Goal: Task Accomplishment & Management: Use online tool/utility

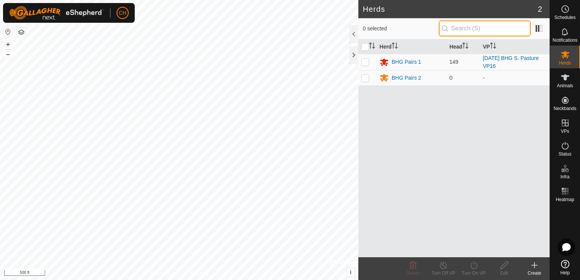
click at [462, 21] on input "text" at bounding box center [485, 29] width 92 height 16
click at [477, 134] on div "Herd Head VP BHG Pairs 1 149 2025-08-16 BHG S. Pasture VP16 BHG Pairs 2 0 -" at bounding box center [453, 148] width 191 height 218
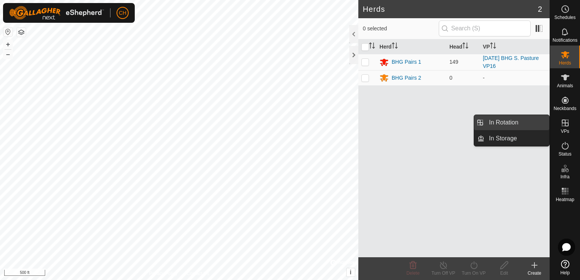
click at [530, 124] on link "In Rotation" at bounding box center [517, 122] width 65 height 15
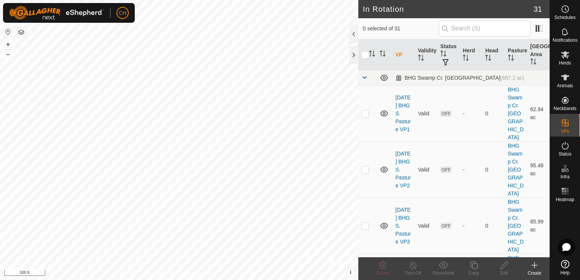
click at [535, 267] on icon at bounding box center [534, 265] width 9 height 9
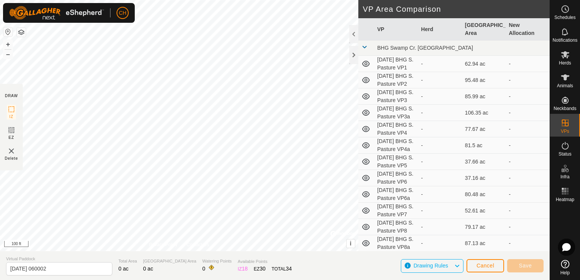
click at [227, 0] on html "CH Schedules Notifications Herds Animals Neckbands VPs Status Infra Heatmap Hel…" at bounding box center [290, 140] width 580 height 280
click at [243, 0] on html "CH Schedules Notifications Herds Animals Neckbands VPs Status Infra Heatmap Hel…" at bounding box center [290, 140] width 580 height 280
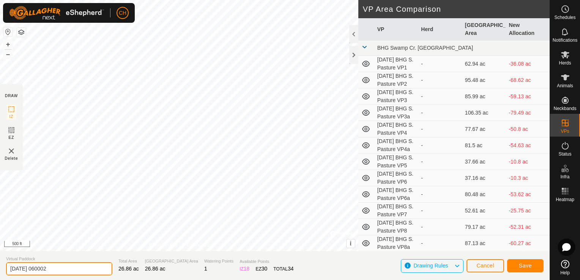
click at [67, 270] on input "2025-08-19 060002" at bounding box center [59, 268] width 106 height 13
type input "[DATE] BHG S. Pasture VP16a"
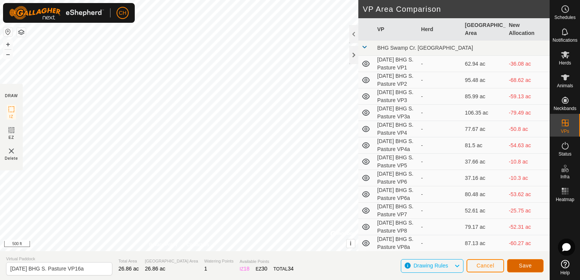
click at [521, 265] on span "Save" at bounding box center [525, 266] width 13 height 6
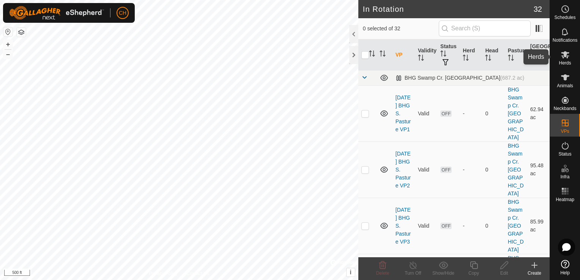
click at [565, 57] on icon at bounding box center [565, 54] width 9 height 9
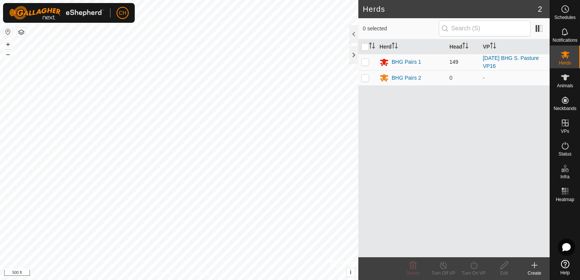
click at [363, 63] on p-checkbox at bounding box center [365, 62] width 8 height 6
checkbox input "true"
click at [475, 268] on icon at bounding box center [473, 265] width 9 height 9
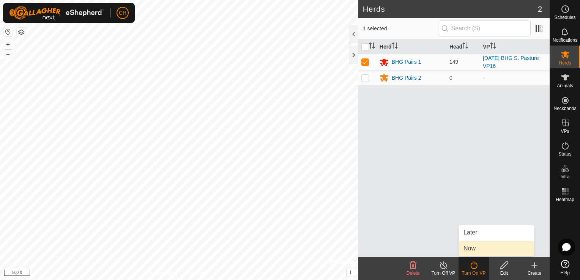
click at [477, 249] on link "Now" at bounding box center [496, 248] width 75 height 15
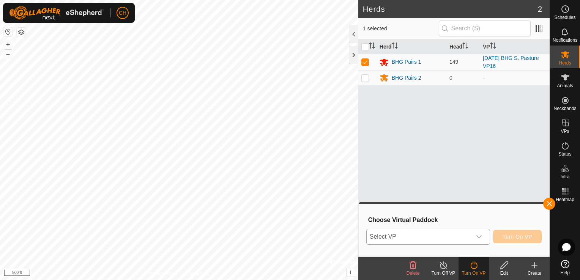
click at [481, 236] on icon "dropdown trigger" at bounding box center [479, 237] width 6 height 6
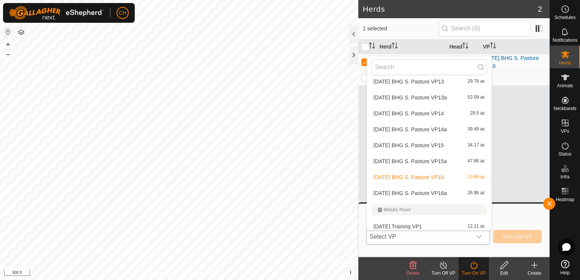
scroll to position [393, 0]
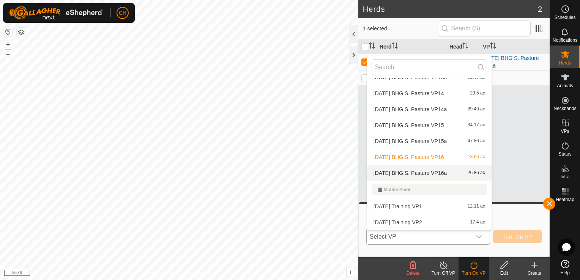
click at [445, 177] on li "2025-08-19 BHG S. Pasture VP16a 26.86 ac" at bounding box center [429, 173] width 125 height 15
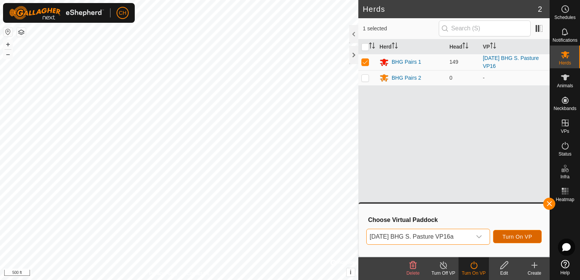
click at [522, 238] on span "Turn On VP" at bounding box center [518, 237] width 30 height 6
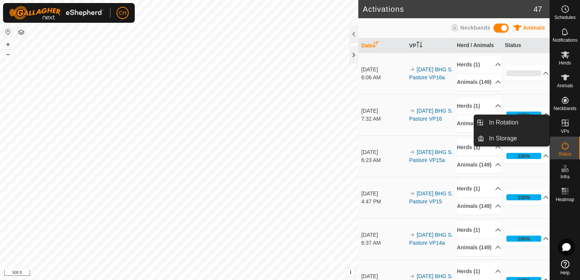
click at [566, 130] on span "VPs" at bounding box center [565, 131] width 8 height 5
click at [527, 122] on link "In Rotation" at bounding box center [517, 122] width 65 height 15
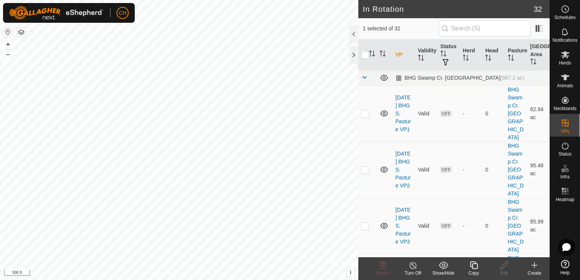
click at [536, 267] on icon at bounding box center [534, 265] width 9 height 9
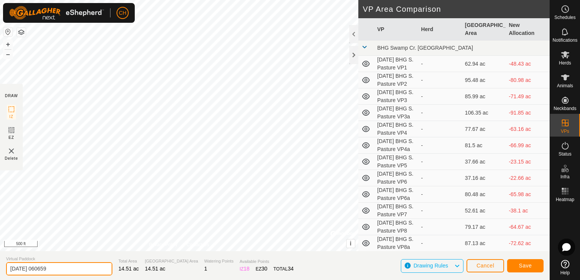
click at [62, 272] on input "2025-08-19 060659" at bounding box center [59, 268] width 106 height 13
type input "[DATE] BHG S. Pasture VP17"
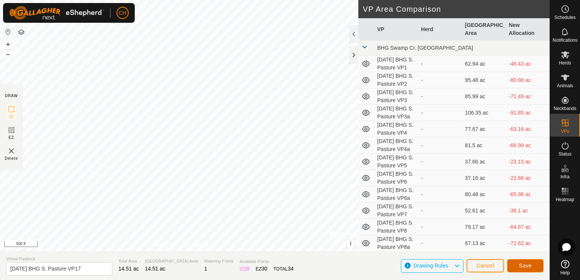
click at [526, 266] on span "Save" at bounding box center [525, 266] width 13 height 6
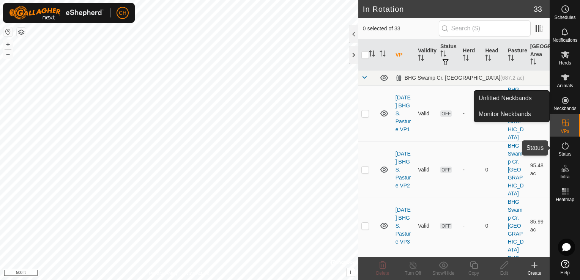
click at [567, 151] on es-activation-svg-icon at bounding box center [566, 146] width 14 height 12
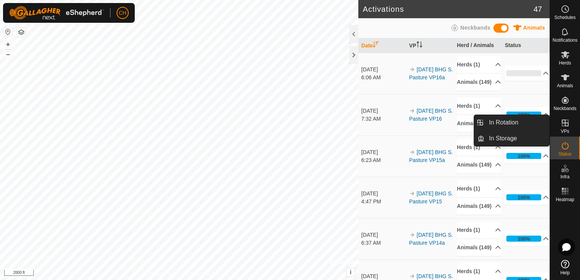
click at [563, 124] on icon at bounding box center [565, 122] width 9 height 9
click at [515, 140] on link "In Storage" at bounding box center [517, 138] width 65 height 15
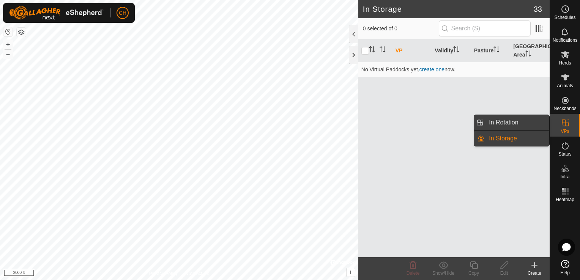
click at [509, 122] on link "In Rotation" at bounding box center [517, 122] width 65 height 15
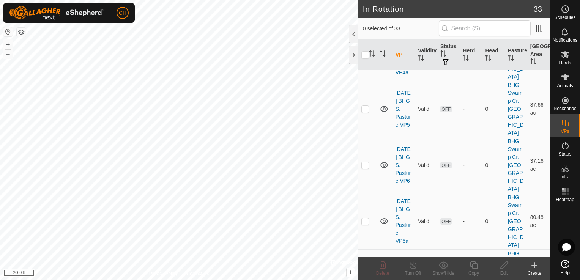
scroll to position [418, 0]
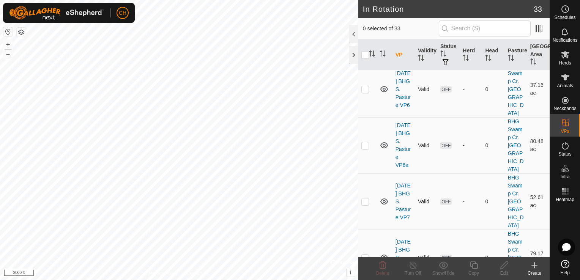
click at [368, 199] on p-checkbox at bounding box center [365, 202] width 8 height 6
click at [365, 199] on p-checkbox at bounding box center [365, 202] width 8 height 6
checkbox input "false"
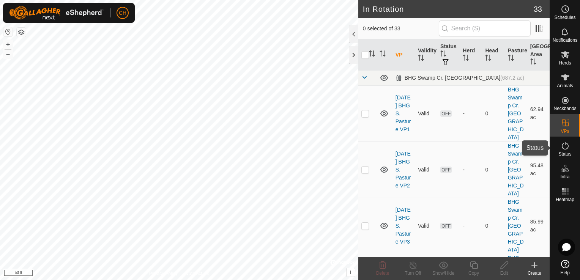
click at [566, 151] on es-activation-svg-icon at bounding box center [566, 146] width 14 height 12
